Goal: Task Accomplishment & Management: Use online tool/utility

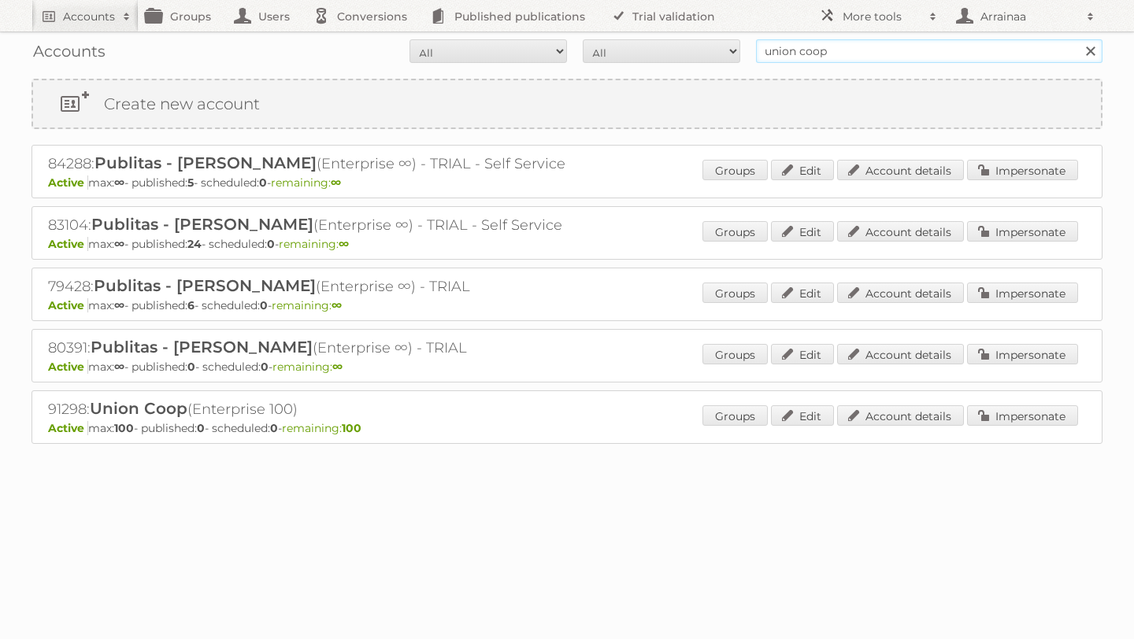
drag, startPoint x: 841, startPoint y: 52, endPoint x: 730, endPoint y: 39, distance: 111.8
click at [729, 39] on form "All Active Expired Pending All Paid Trials Self service union coop Search" at bounding box center [566, 51] width 1071 height 24
type input "[PERSON_NAME]"
click at [1078, 39] on input "Search" at bounding box center [1090, 51] width 24 height 24
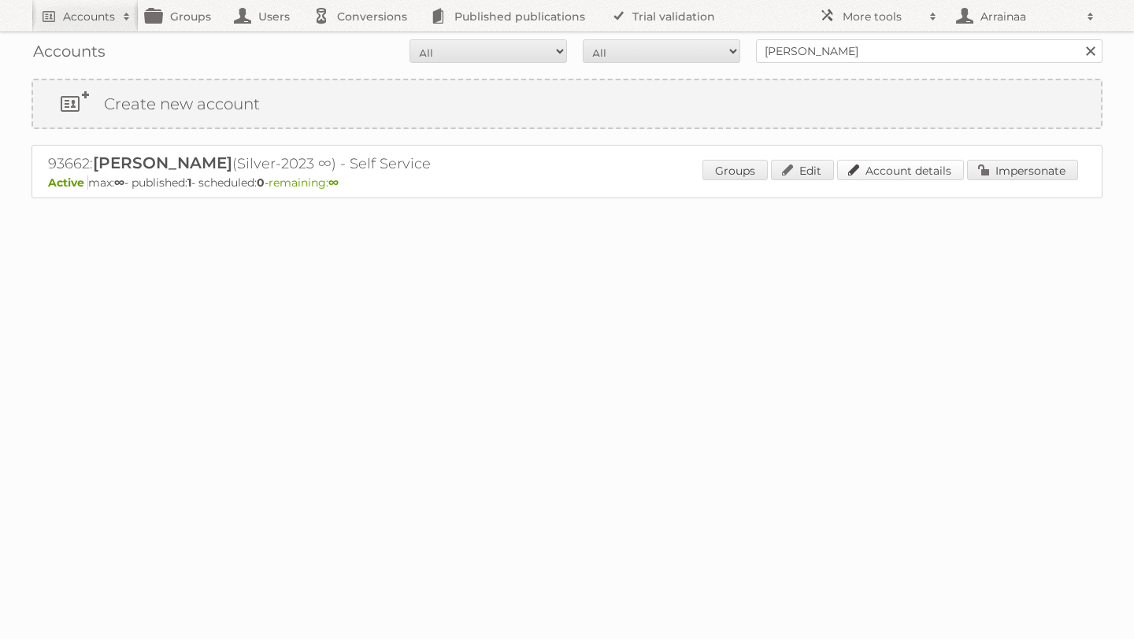
click at [879, 166] on link "Account details" at bounding box center [900, 170] width 127 height 20
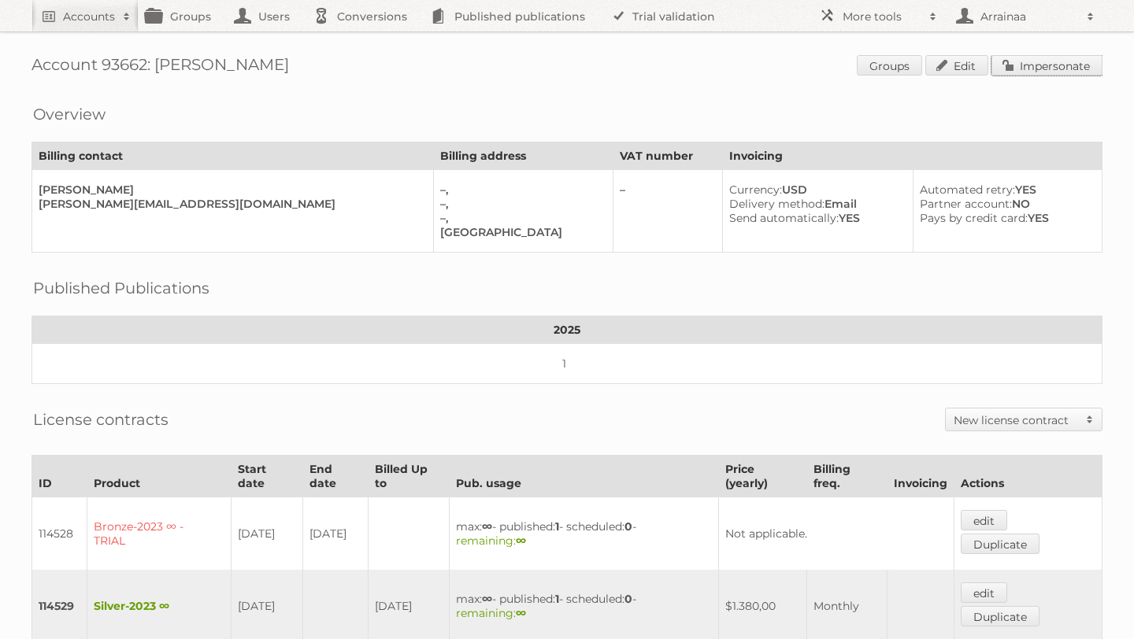
click at [1039, 66] on link "Impersonate" at bounding box center [1046, 65] width 111 height 20
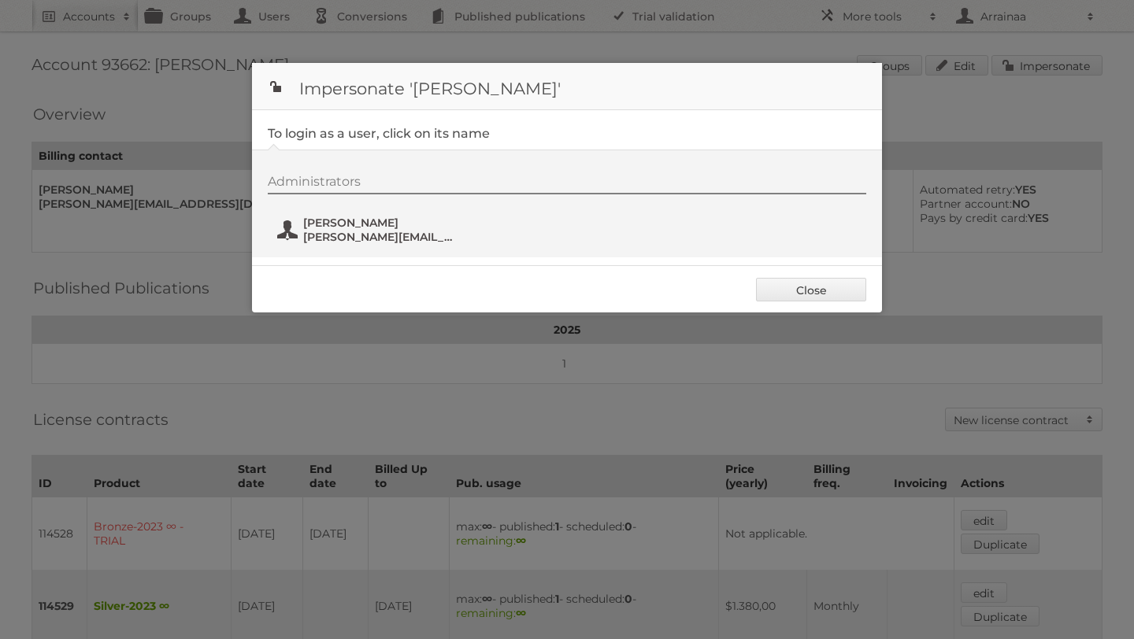
click at [308, 229] on span "[PERSON_NAME]" at bounding box center [379, 223] width 153 height 14
